Goal: Entertainment & Leisure: Consume media (video, audio)

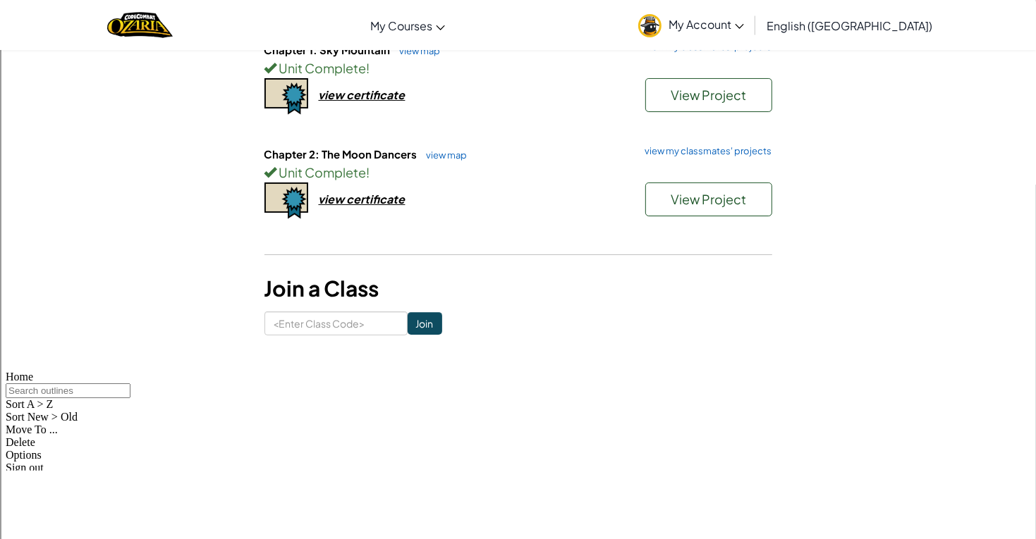
scroll to position [164, 0]
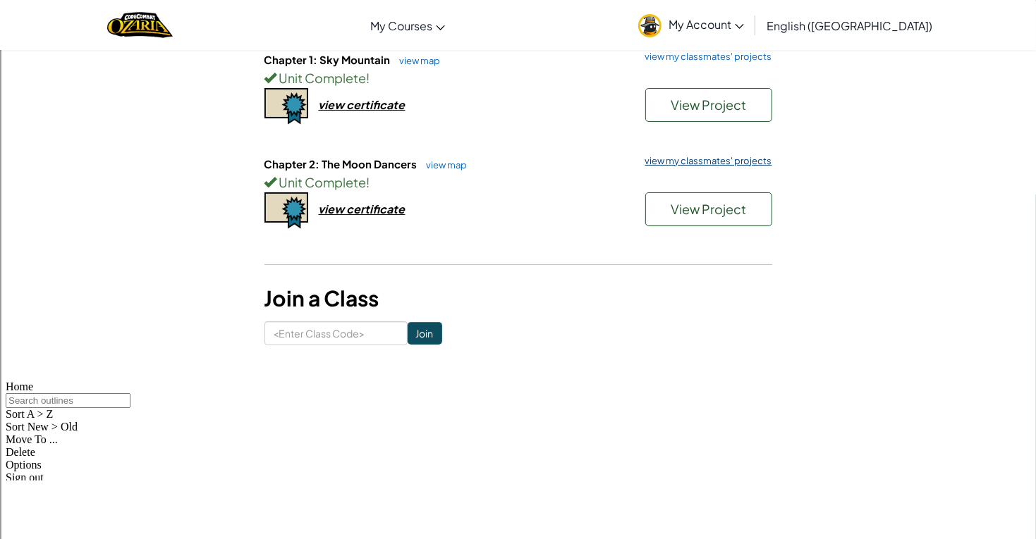
click at [683, 157] on link "view my classmates' projects" at bounding box center [705, 161] width 134 height 9
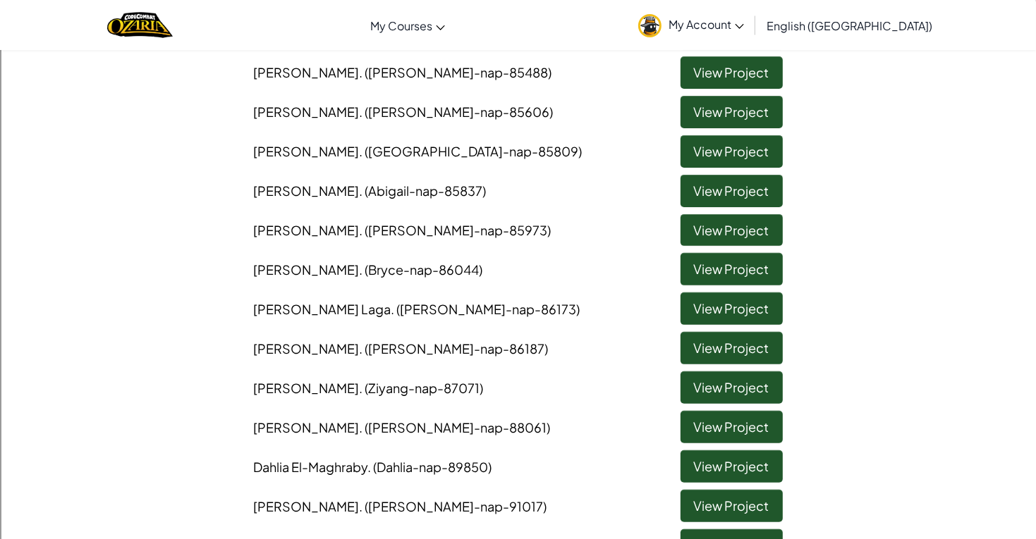
scroll to position [309, 0]
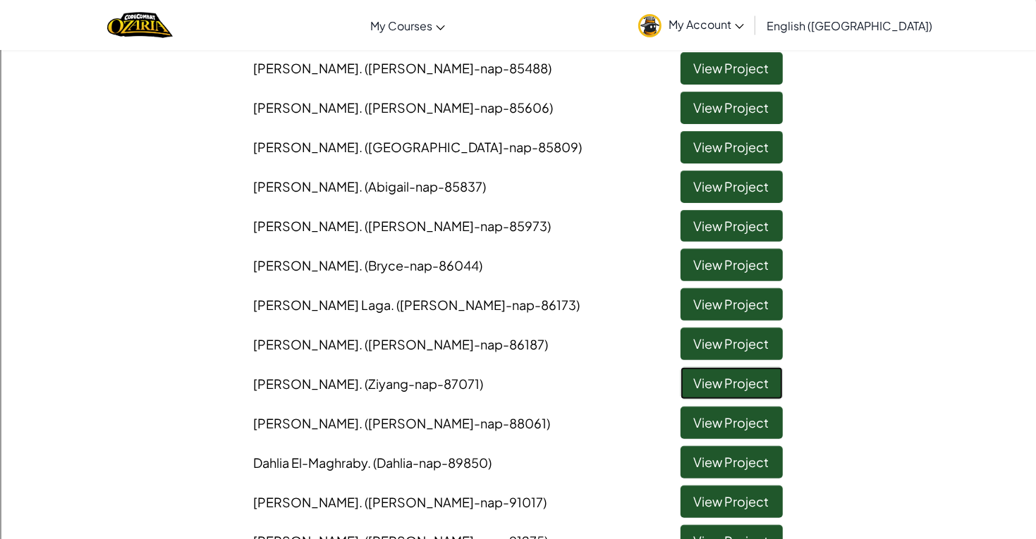
click at [727, 381] on link "View Project" at bounding box center [731, 383] width 102 height 32
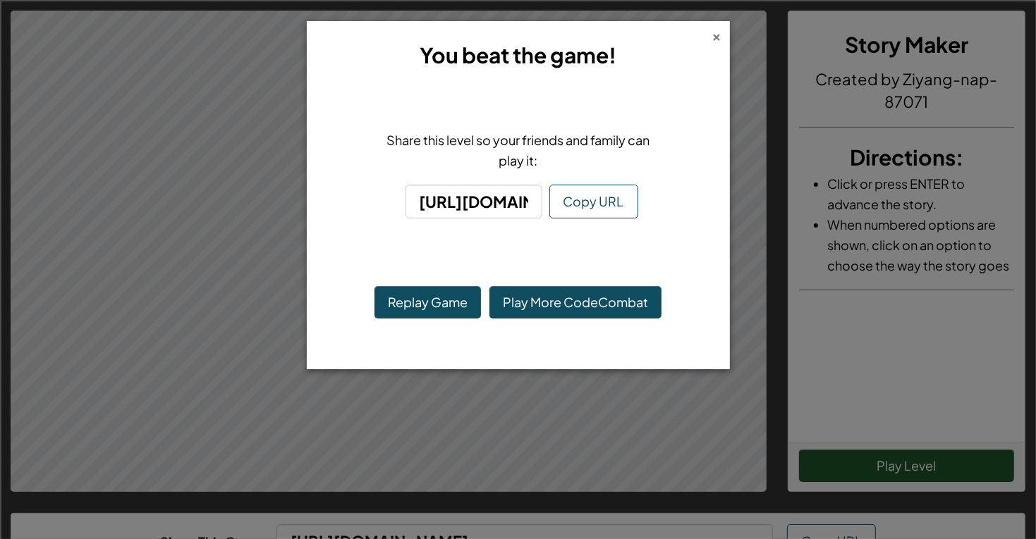
click at [717, 35] on div "×" at bounding box center [717, 34] width 10 height 15
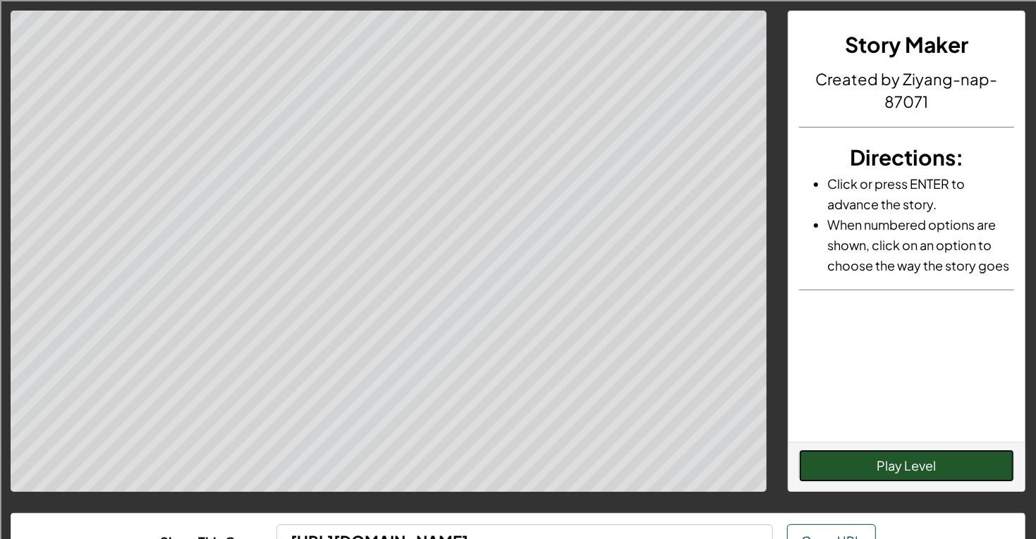
click at [855, 453] on button "Play Level" at bounding box center [906, 466] width 215 height 32
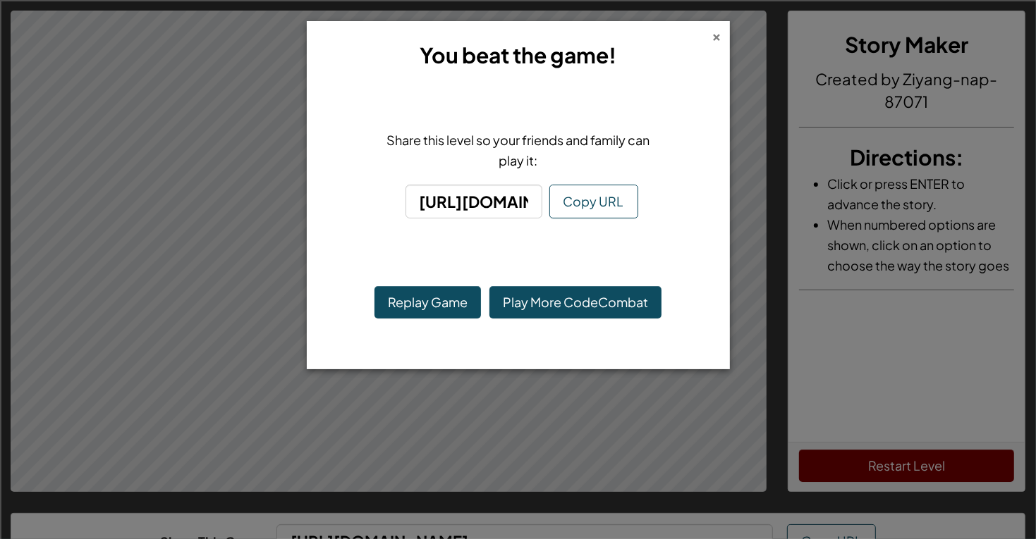
click at [714, 41] on div "×" at bounding box center [717, 34] width 10 height 15
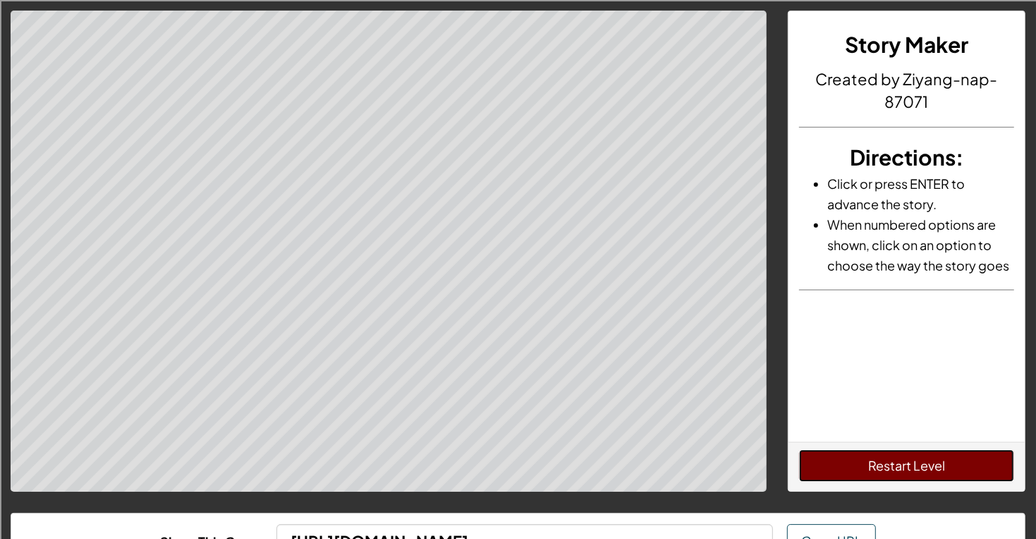
click at [811, 458] on button "Restart Level" at bounding box center [906, 466] width 215 height 32
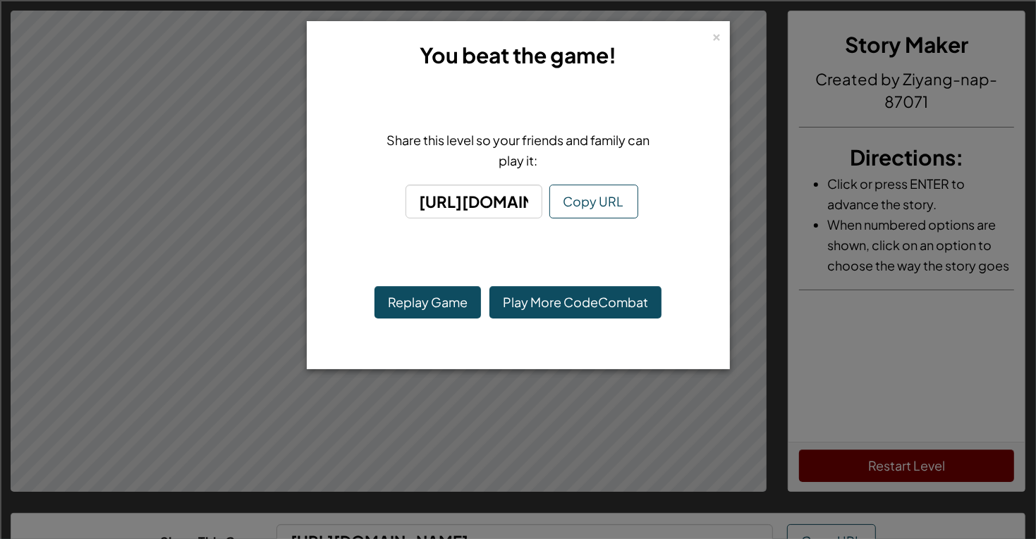
click at [530, 429] on div "× You beat the game! Share this level so your friends and family can play it: […" at bounding box center [518, 269] width 1036 height 539
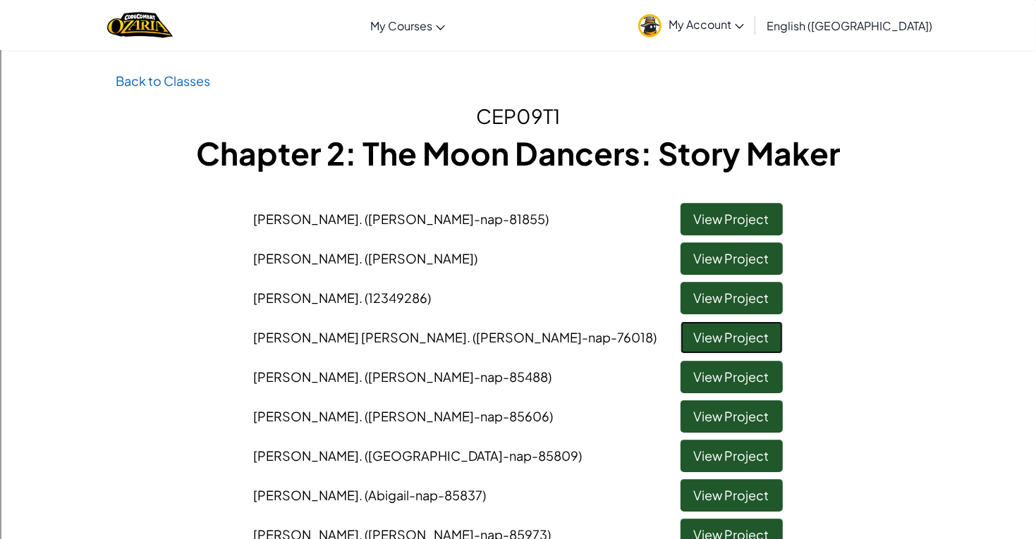
click at [726, 332] on link "View Project" at bounding box center [731, 338] width 102 height 32
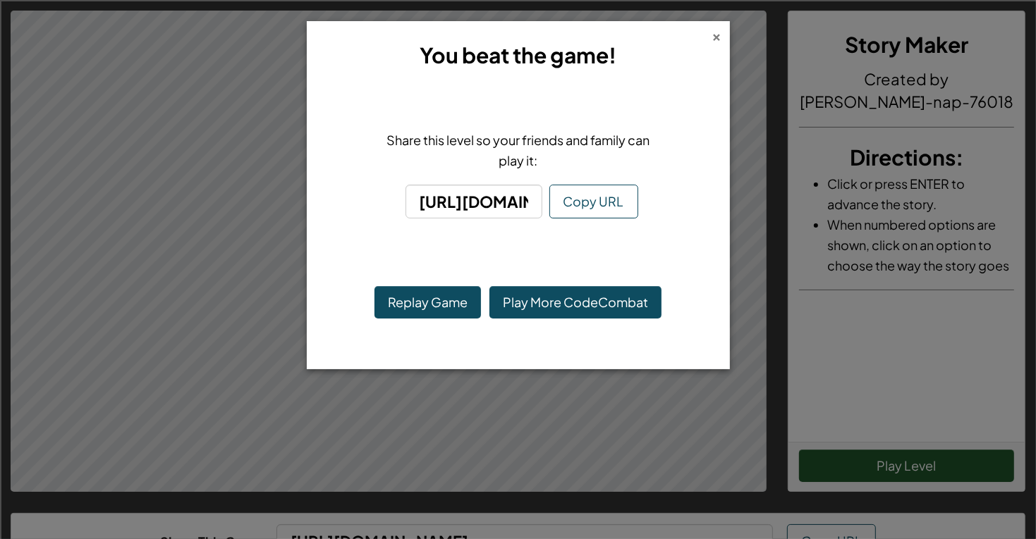
click at [716, 33] on div "×" at bounding box center [717, 34] width 10 height 15
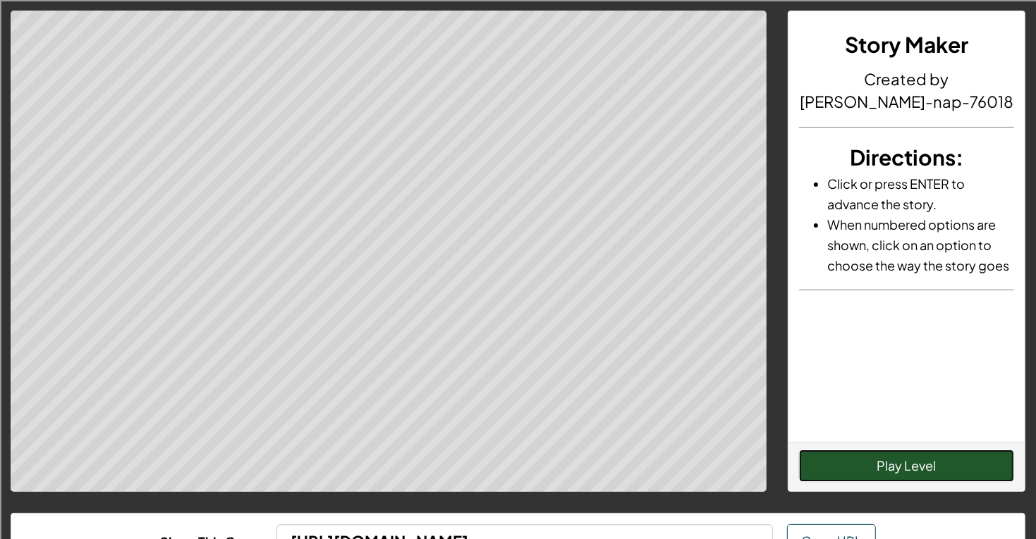
click at [863, 467] on button "Play Level" at bounding box center [906, 466] width 215 height 32
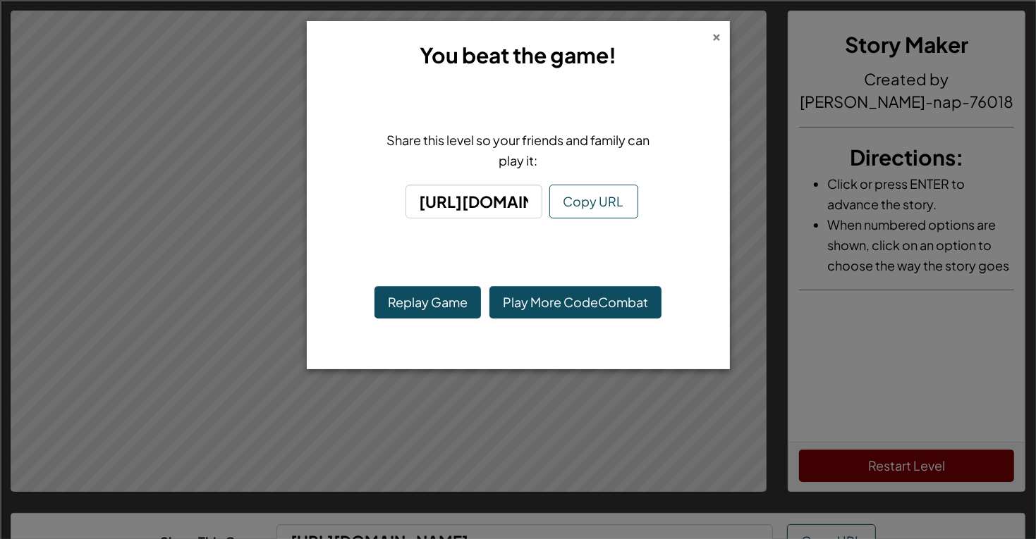
click at [719, 31] on div "×" at bounding box center [717, 34] width 10 height 15
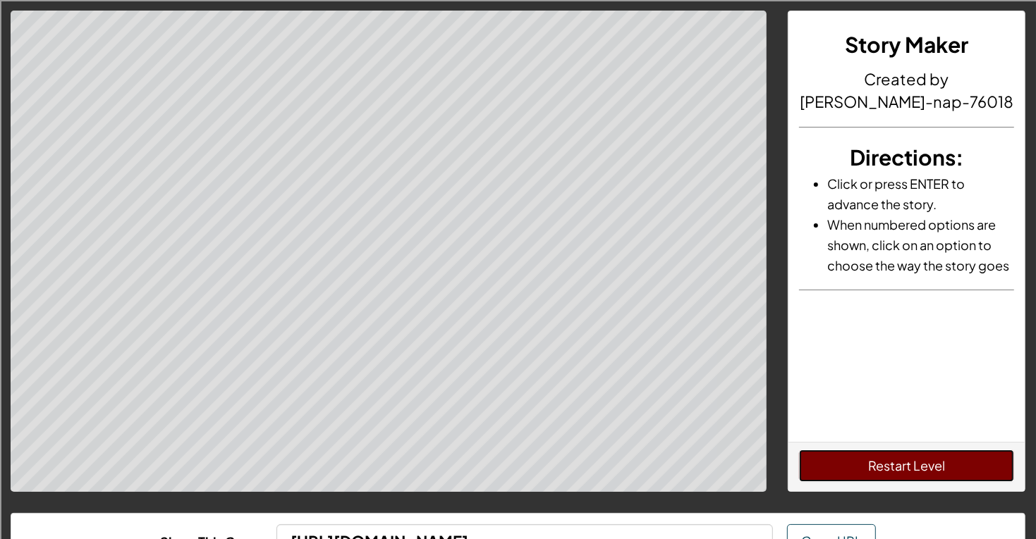
click at [927, 470] on button "Restart Level" at bounding box center [906, 466] width 215 height 32
